Goal: Transaction & Acquisition: Purchase product/service

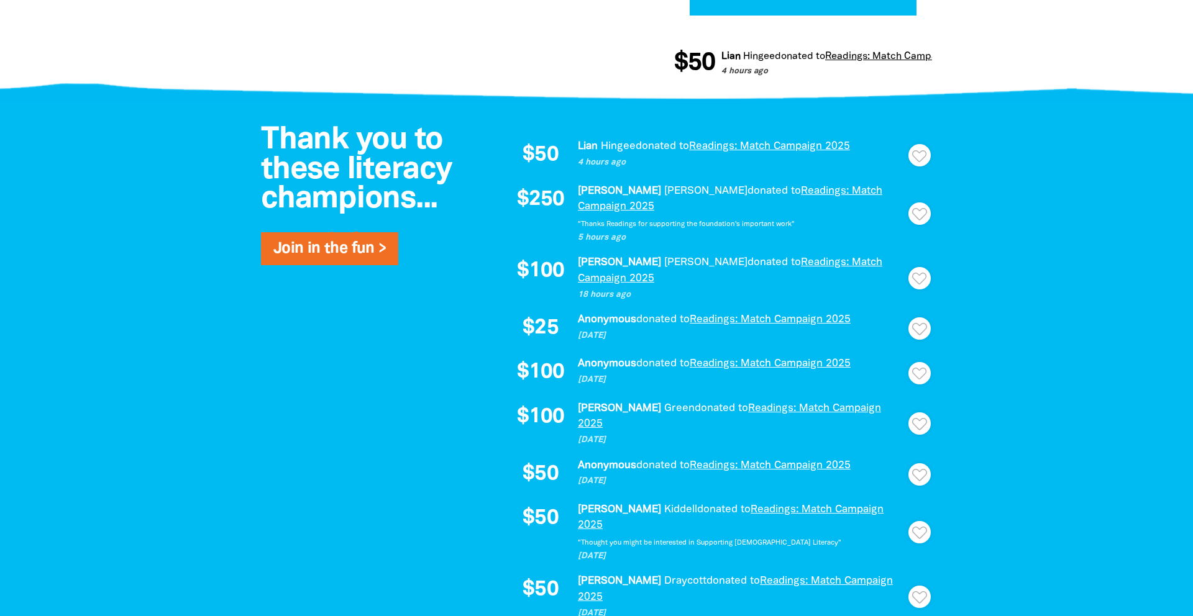
scroll to position [814, 0]
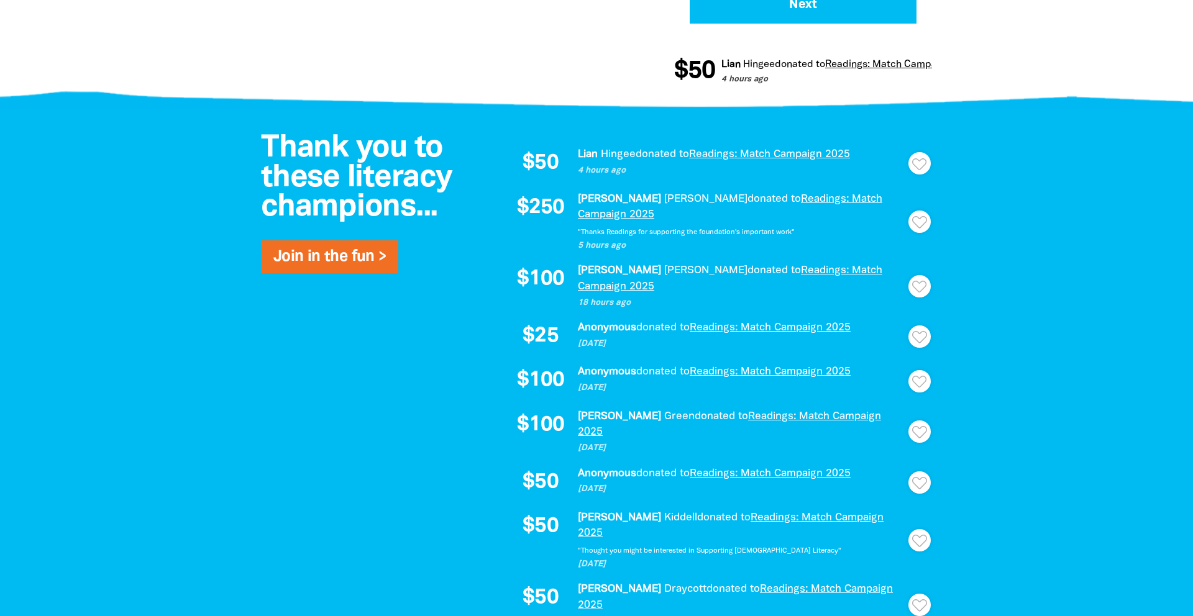
click at [914, 161] on icon "Paginated content" at bounding box center [919, 164] width 15 height 12
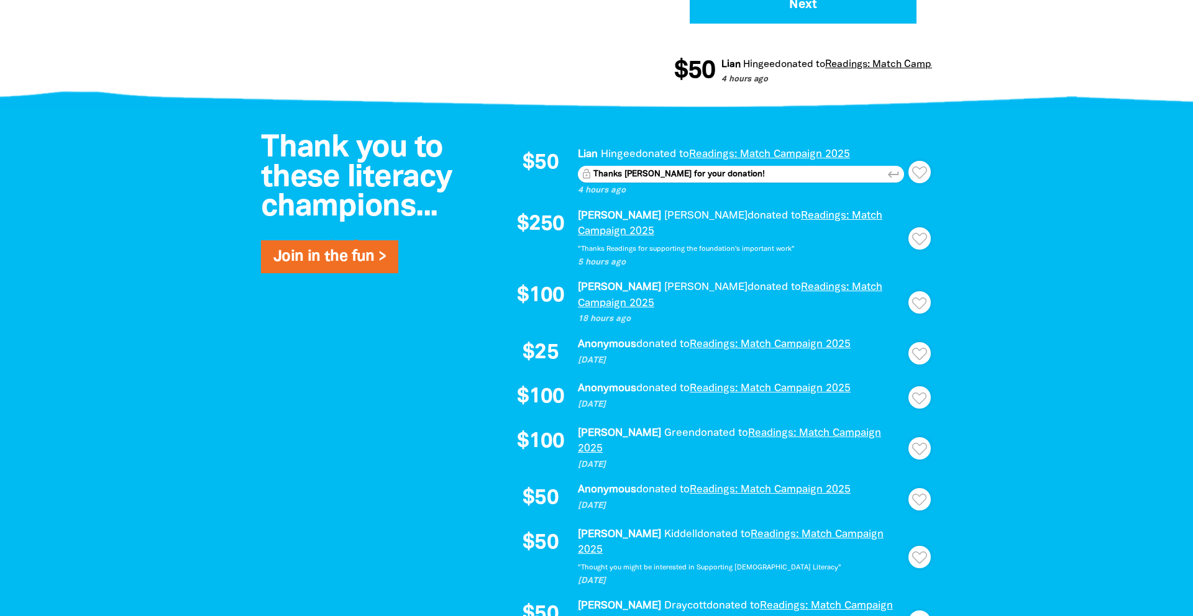
click at [955, 244] on div "Thank you to these literacy champions... Join in the fun > $50 Lian Hingee dona…" at bounding box center [596, 433] width 745 height 648
click at [972, 309] on div at bounding box center [596, 433] width 1193 height 648
click at [917, 216] on div "$250 [PERSON_NAME] donated to Readings: Match Campaign 2025 5 hours ago "Thanks…" at bounding box center [714, 238] width 410 height 61
click at [919, 233] on icon "Paginated content" at bounding box center [919, 239] width 15 height 12
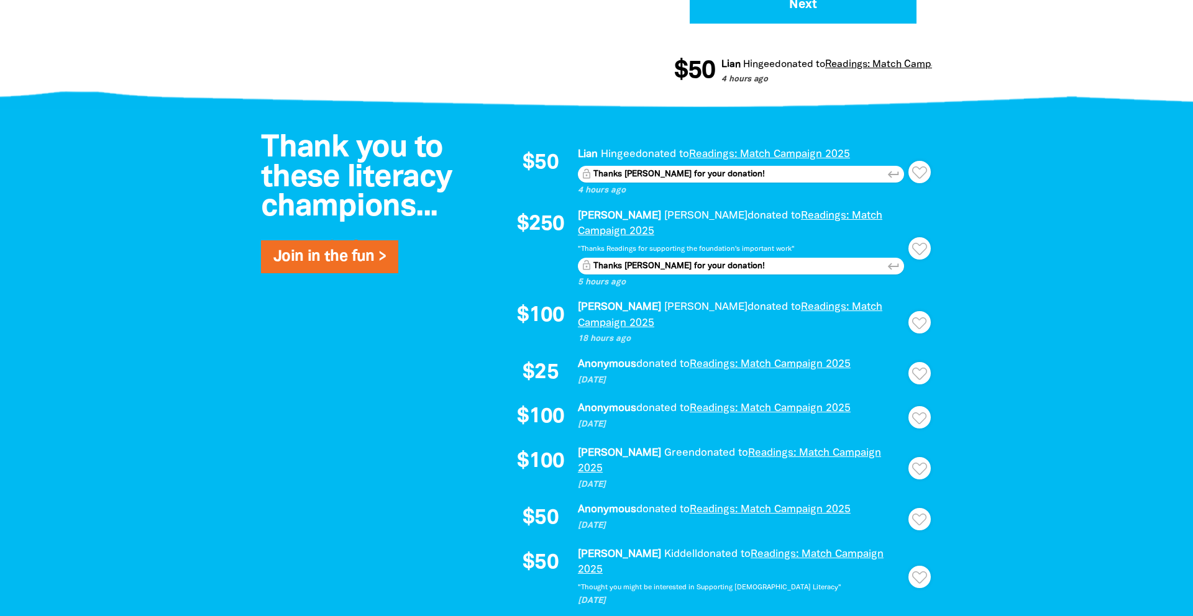
click at [918, 317] on icon "Paginated content" at bounding box center [919, 323] width 15 height 12
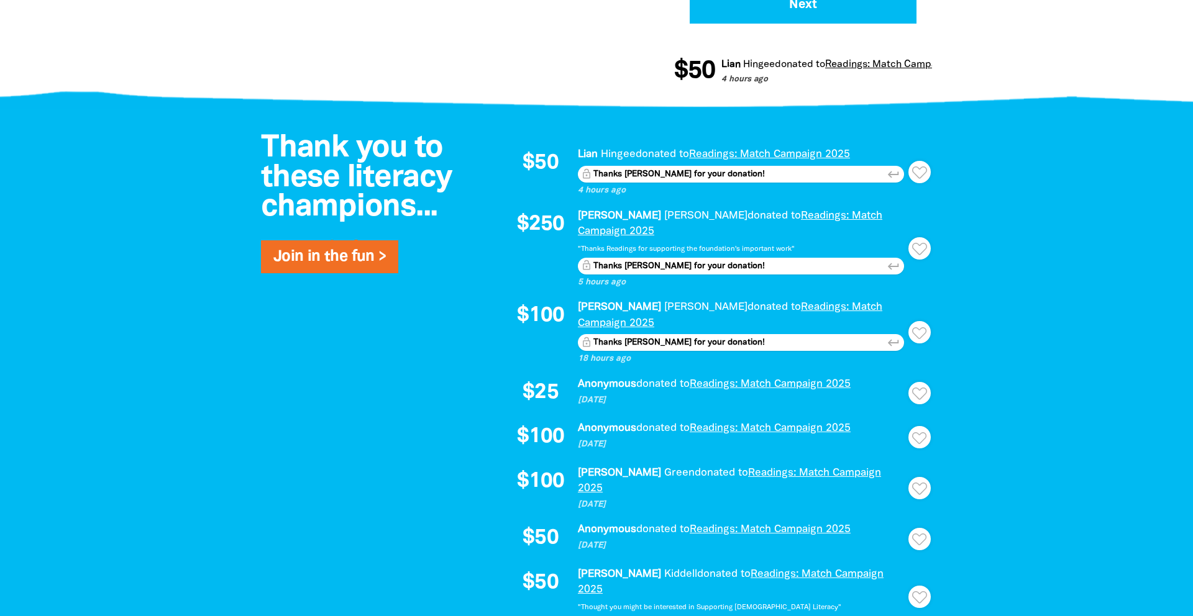
click at [922, 483] on icon "Paginated content" at bounding box center [919, 489] width 15 height 12
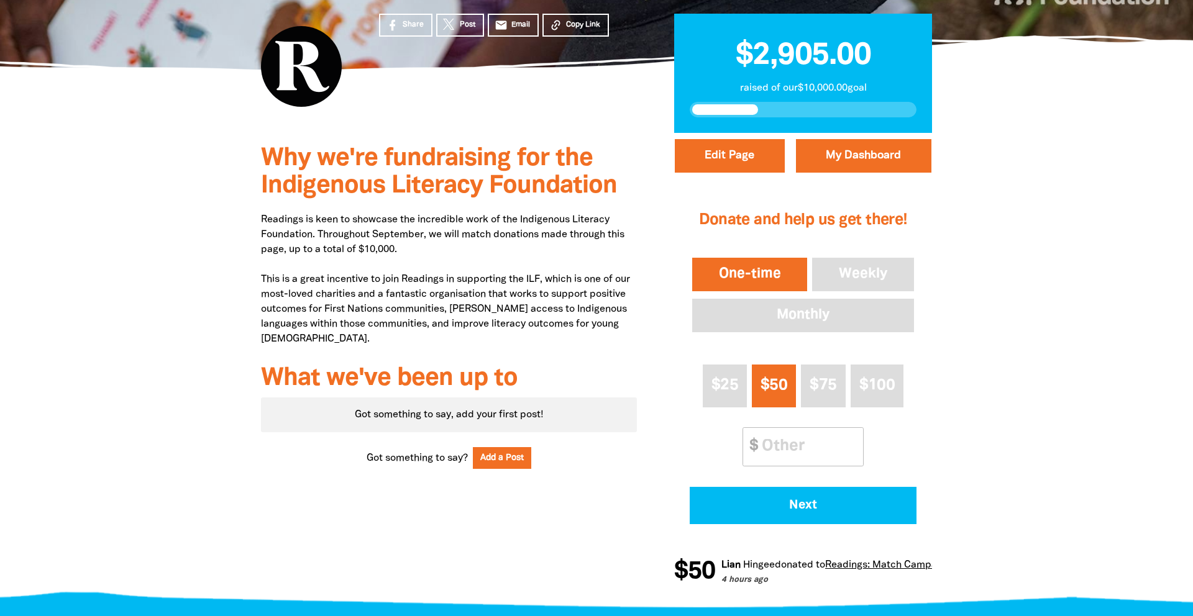
scroll to position [315, 0]
